Goal: Information Seeking & Learning: Learn about a topic

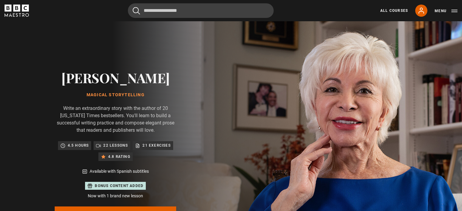
click at [176, 12] on input "Search" at bounding box center [201, 10] width 146 height 15
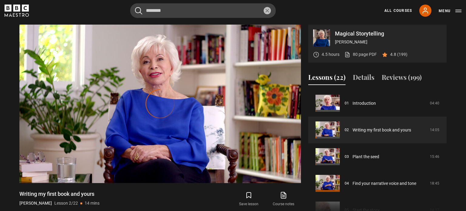
type input "********"
click at [135, 7] on button "submit" at bounding box center [138, 11] width 7 height 8
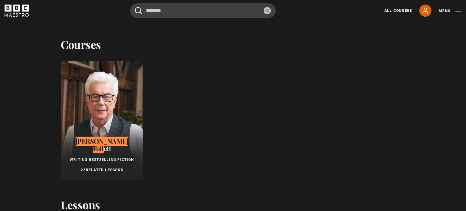
click at [103, 94] on div at bounding box center [102, 120] width 83 height 119
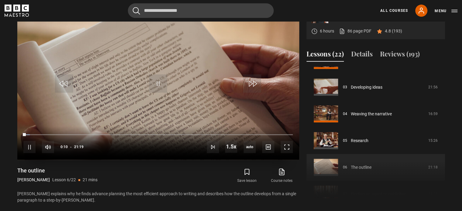
scroll to position [272, 0]
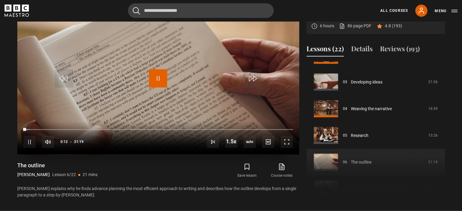
click at [158, 77] on span "Video Player" at bounding box center [158, 78] width 18 height 18
